Goal: Find specific page/section: Find specific page/section

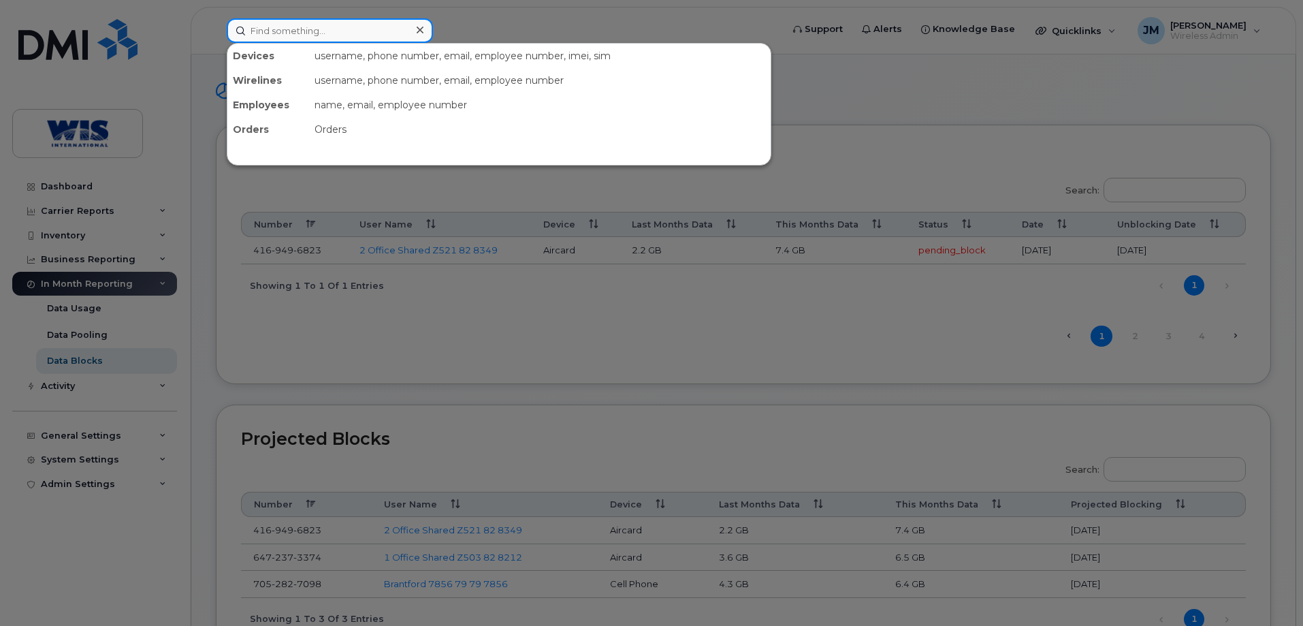
click at [251, 27] on input at bounding box center [330, 30] width 206 height 25
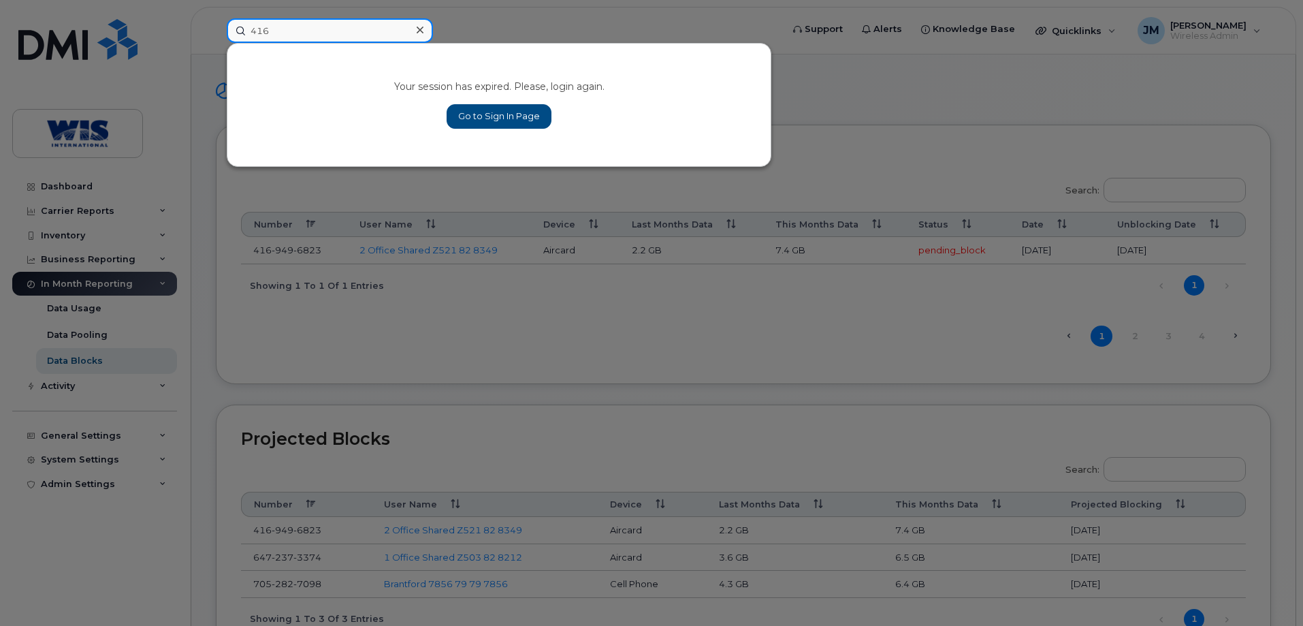
type input "416"
click at [475, 123] on link "Go to Sign In Page" at bounding box center [499, 116] width 105 height 25
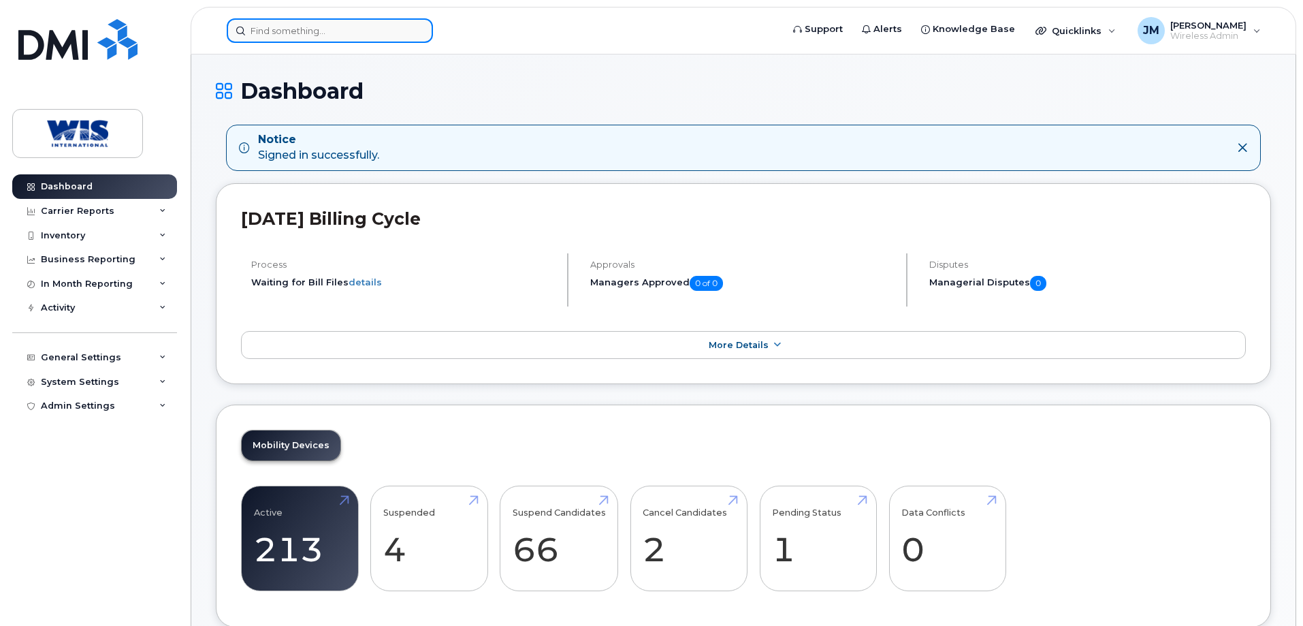
click at [273, 35] on input at bounding box center [330, 30] width 206 height 25
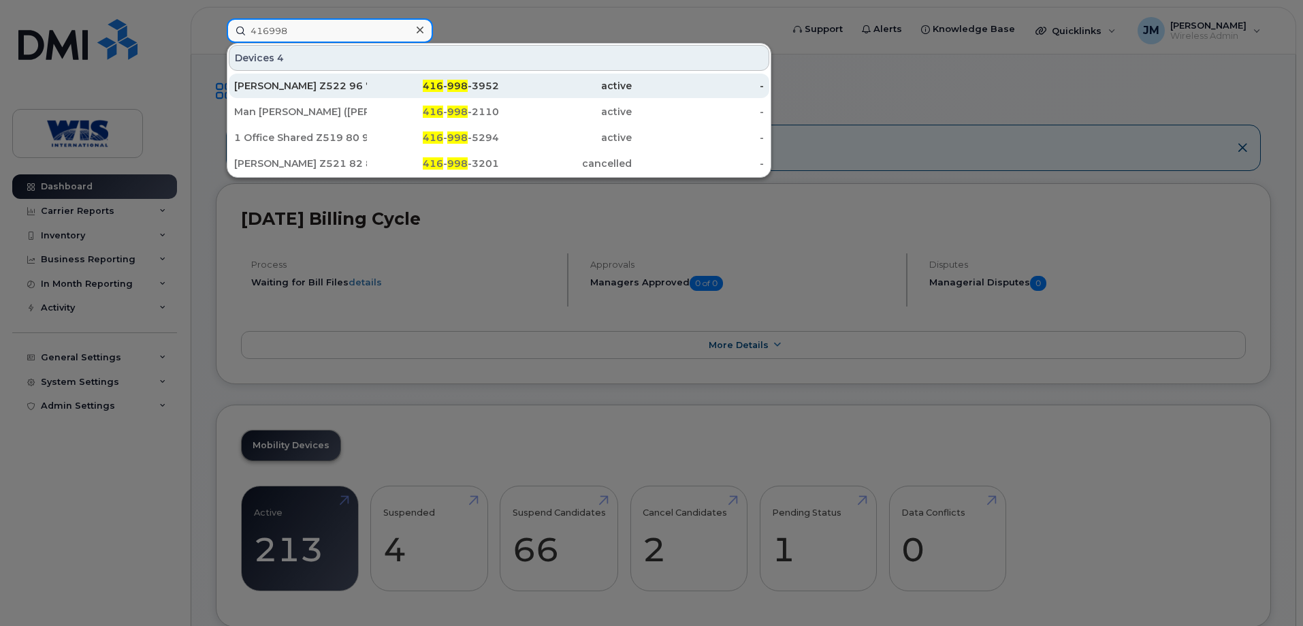
type input "416998"
click at [284, 90] on div "[PERSON_NAME] Z522 96 7306" at bounding box center [300, 86] width 133 height 14
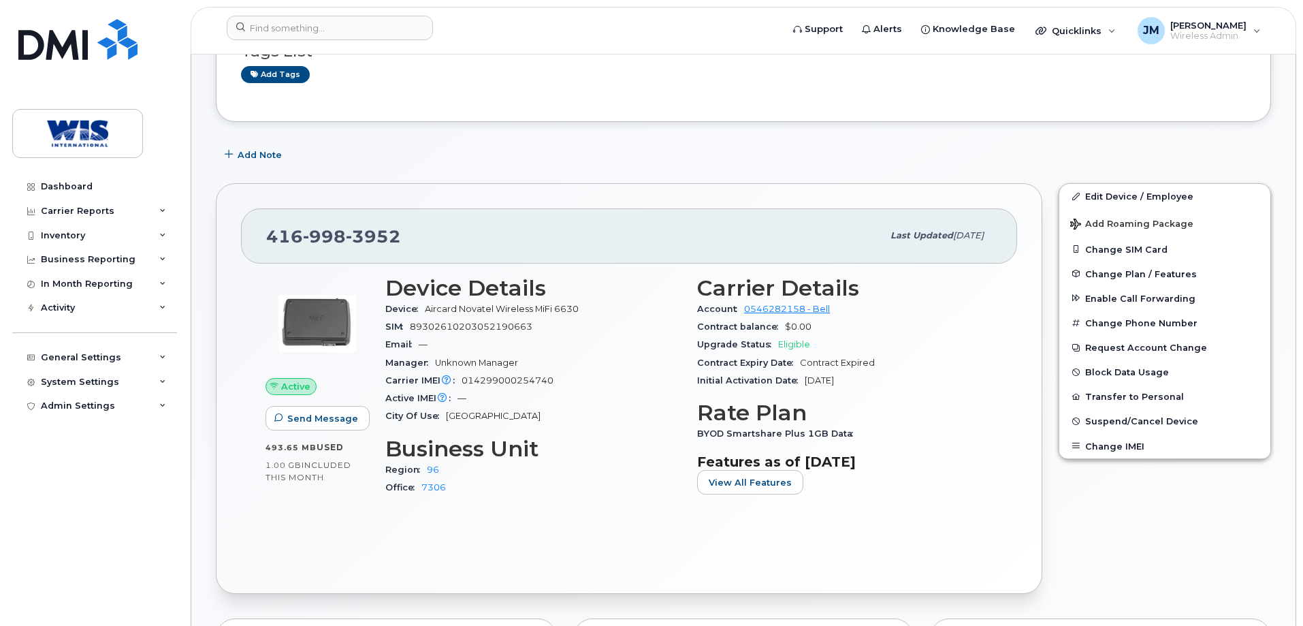
scroll to position [204, 0]
